Goal: Information Seeking & Learning: Learn about a topic

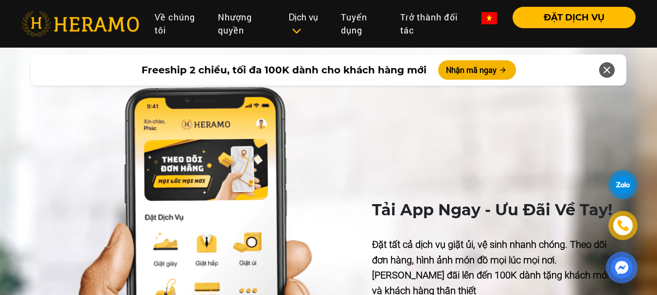
scroll to position [2482, 0]
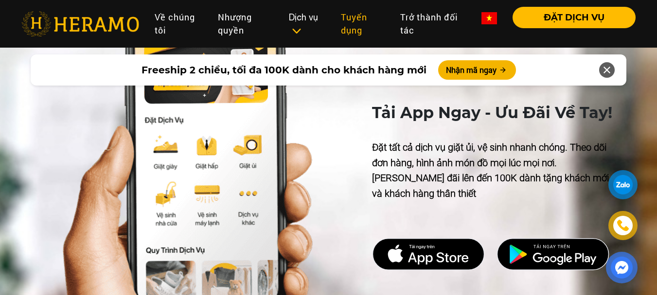
click at [350, 23] on link "Tuyển dụng" at bounding box center [362, 24] width 59 height 34
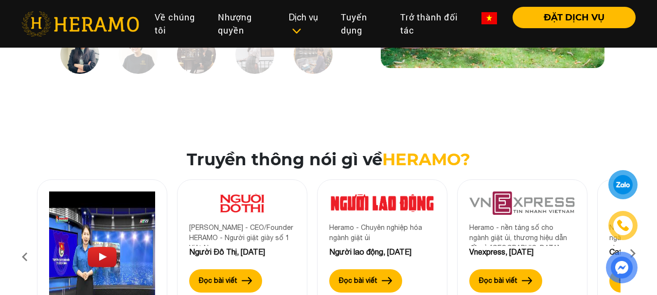
scroll to position [1363, 0]
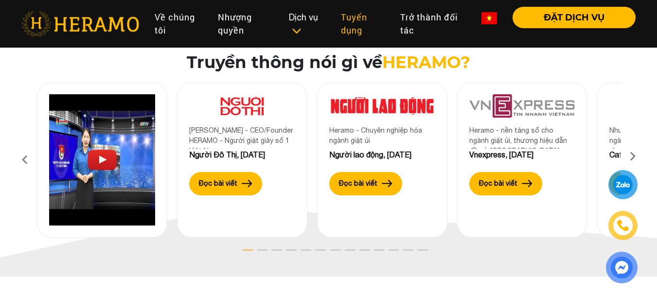
click at [364, 23] on link "Tuyển dụng" at bounding box center [362, 24] width 59 height 34
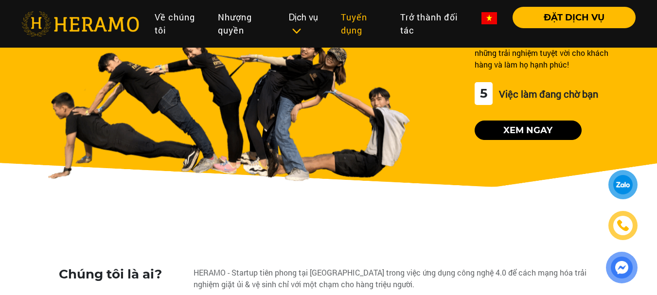
scroll to position [0, 0]
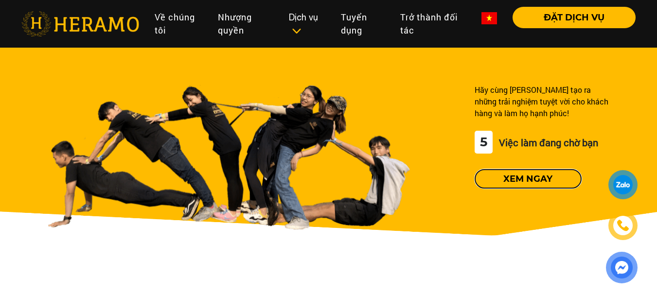
click at [551, 182] on button "Xem ngay" at bounding box center [528, 178] width 107 height 19
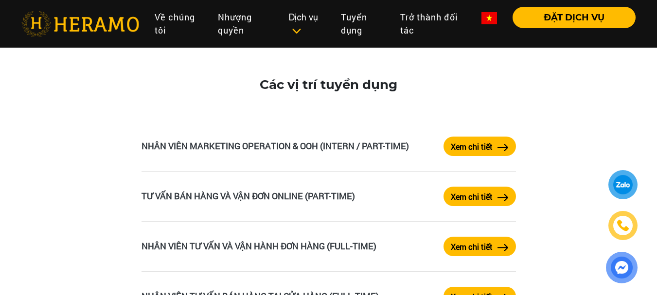
scroll to position [1652, 0]
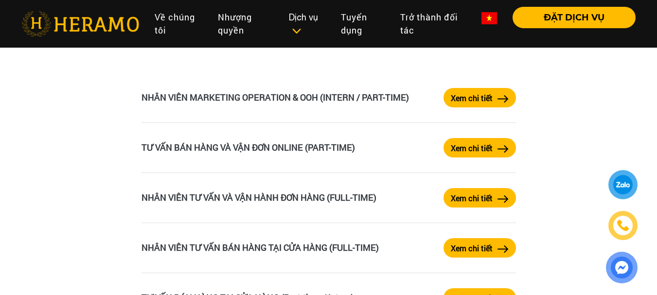
click at [469, 147] on label "Xem chi tiết" at bounding box center [472, 149] width 42 height 12
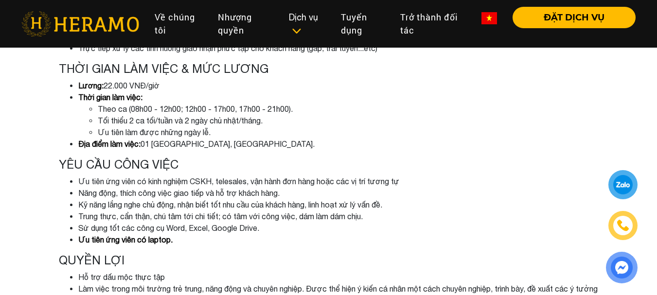
scroll to position [148, 0]
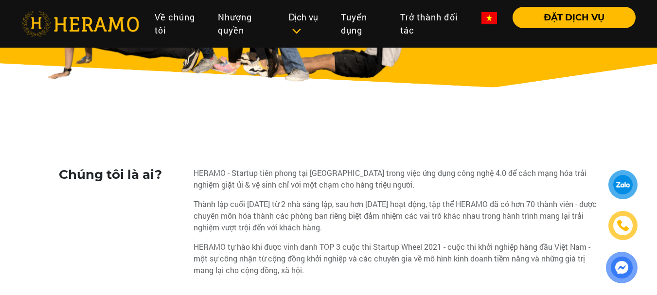
scroll to position [1652, 0]
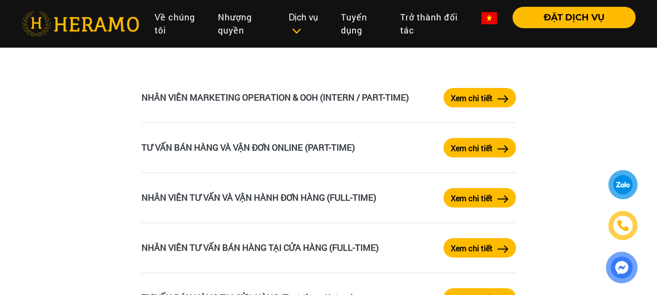
click at [476, 198] on label "Xem chi tiết" at bounding box center [472, 199] width 42 height 12
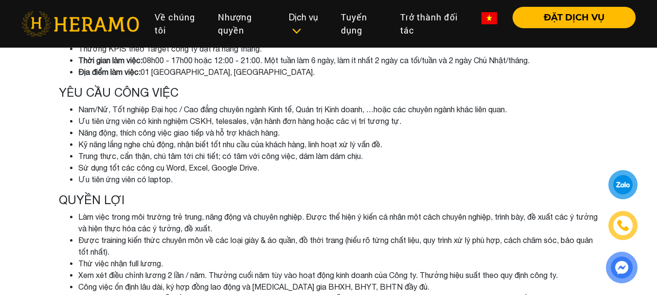
scroll to position [316, 0]
